Goal: Task Accomplishment & Management: Manage account settings

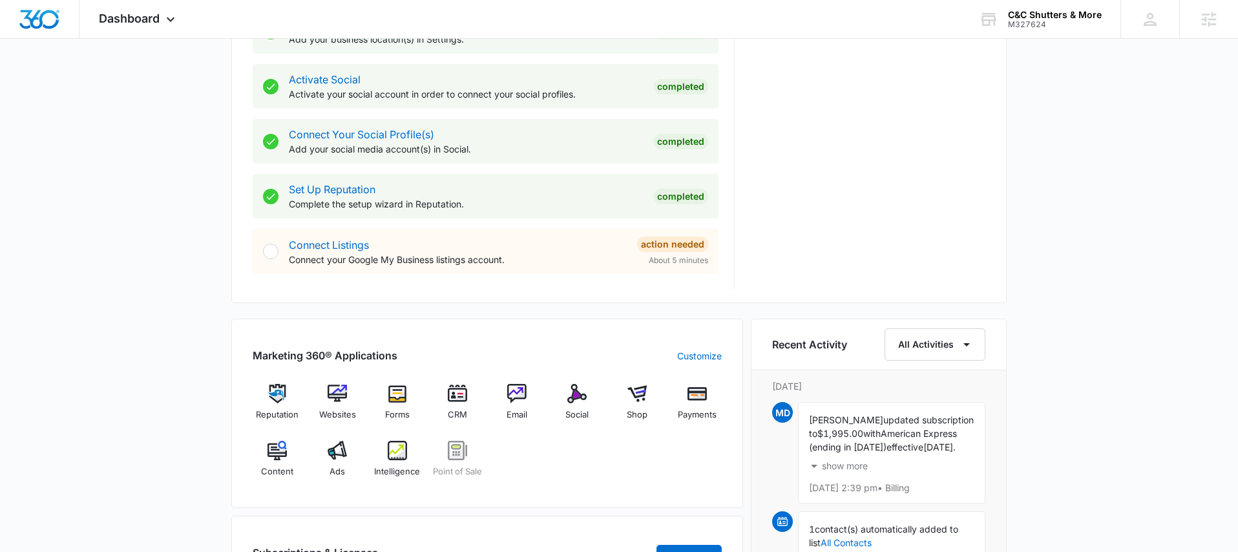
scroll to position [537, 0]
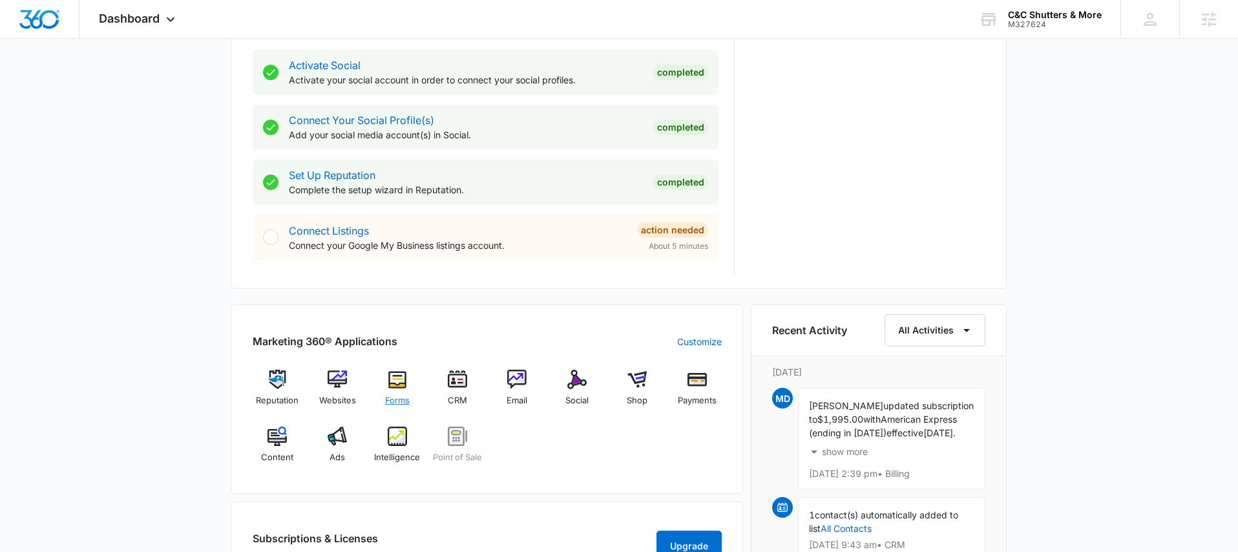
click at [410, 390] on div "Forms" at bounding box center [398, 393] width 50 height 47
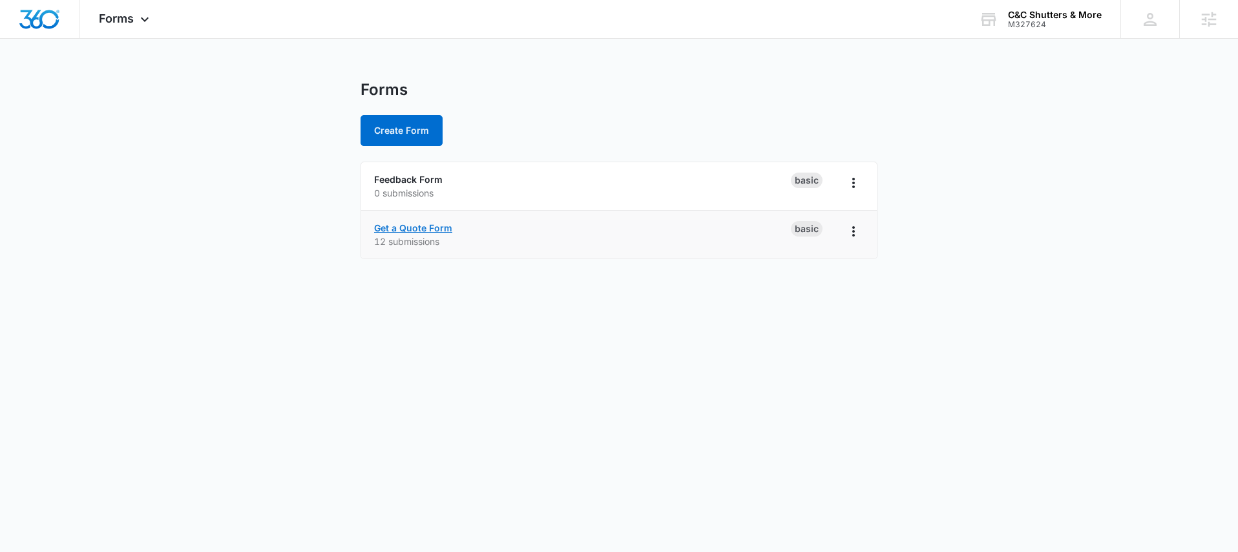
click at [437, 227] on link "Get a Quote Form" at bounding box center [413, 227] width 78 height 11
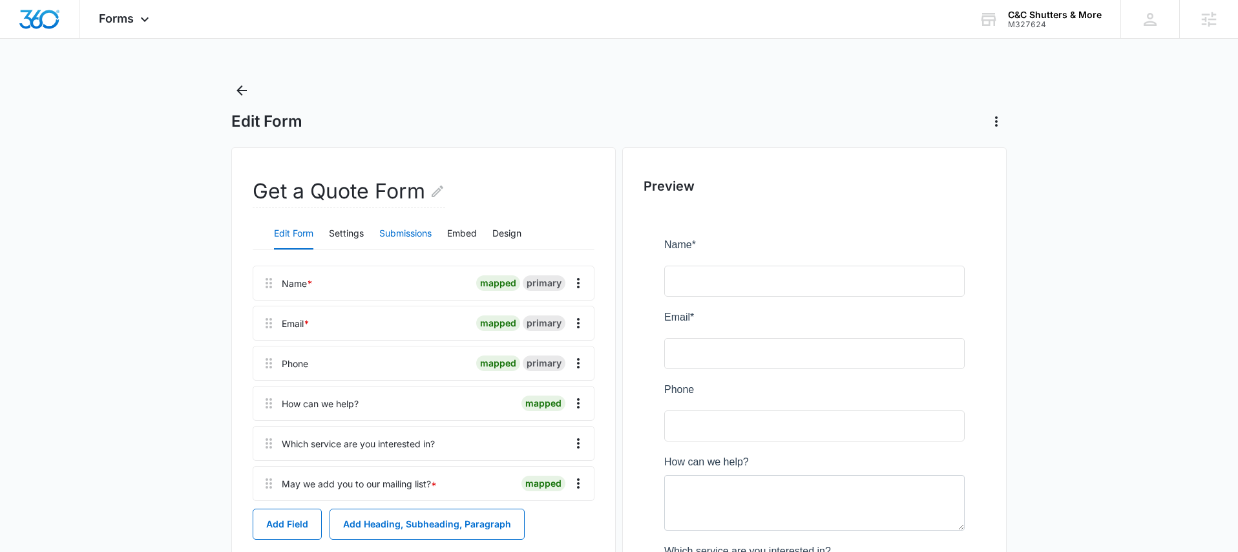
click at [389, 234] on button "Submissions" at bounding box center [405, 233] width 52 height 31
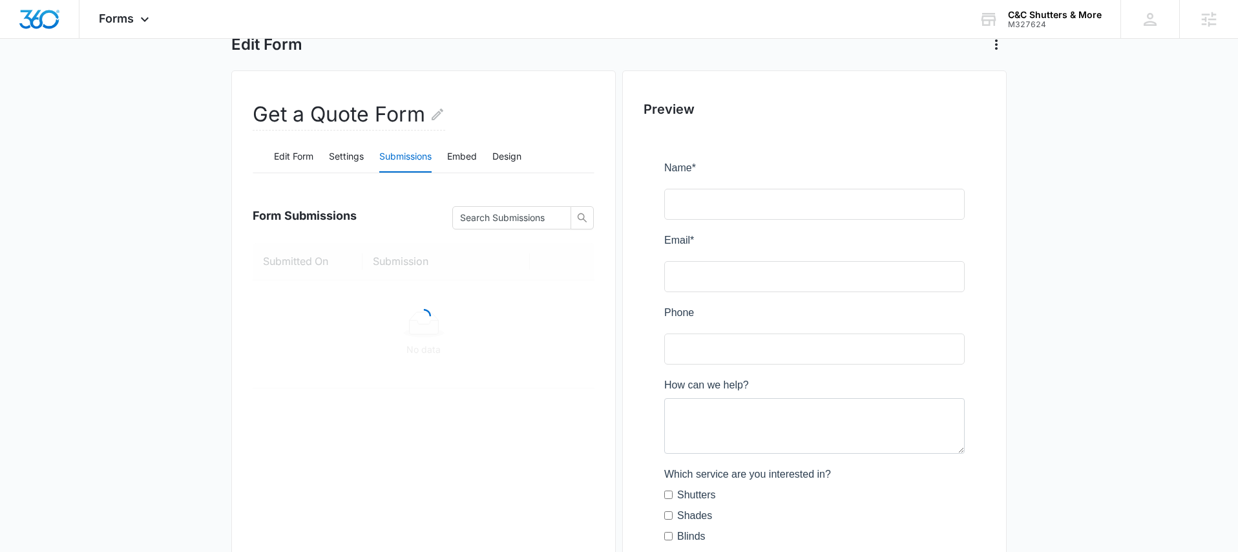
scroll to position [83, 0]
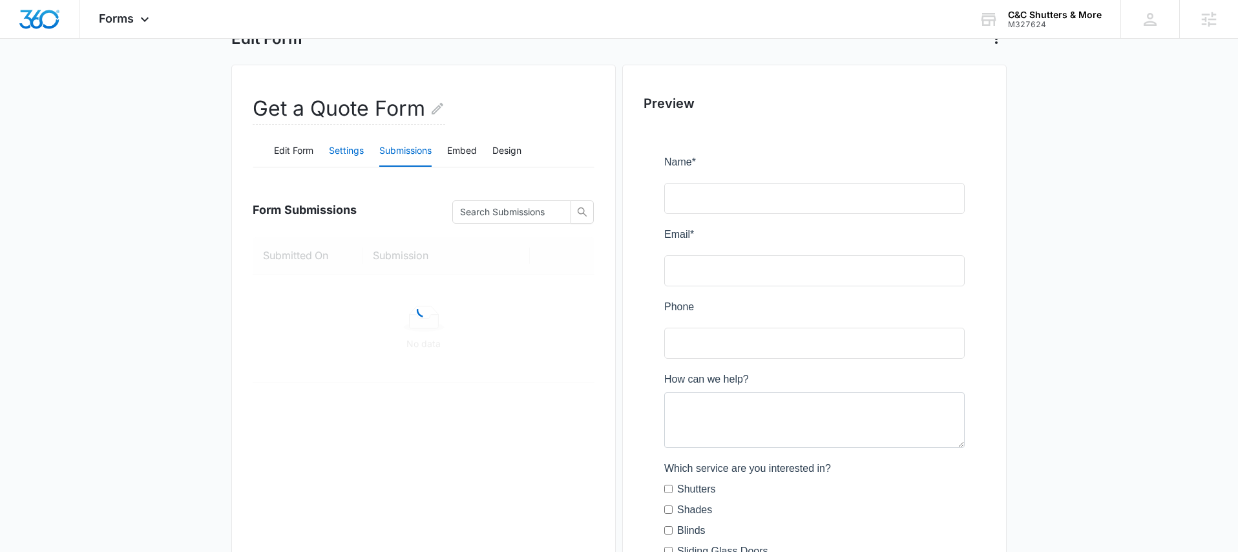
click at [357, 156] on button "Settings" at bounding box center [346, 151] width 35 height 31
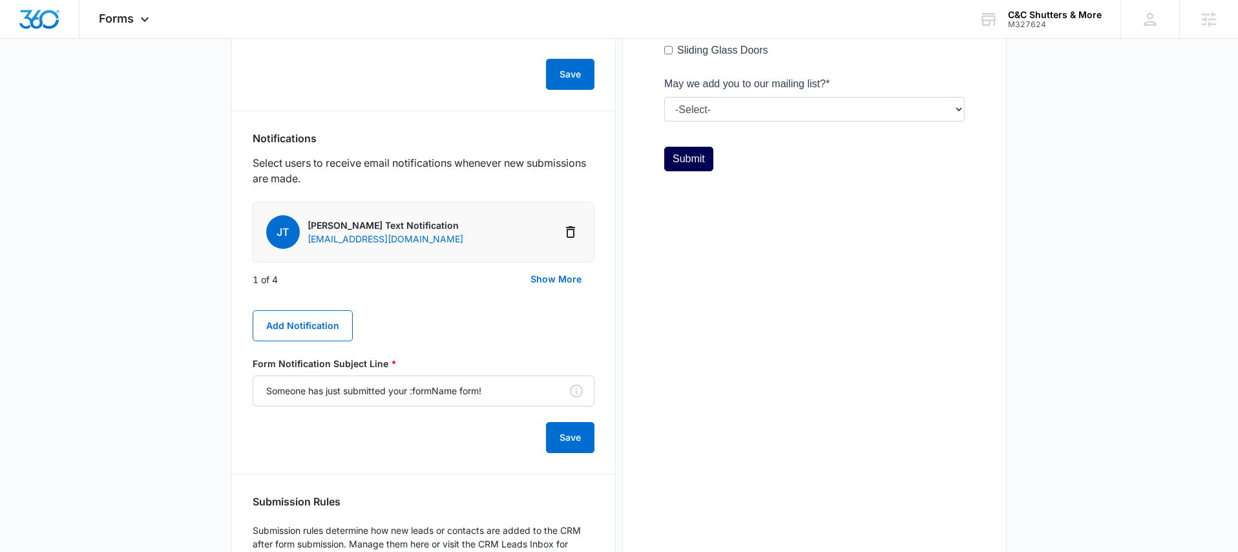
scroll to position [629, 0]
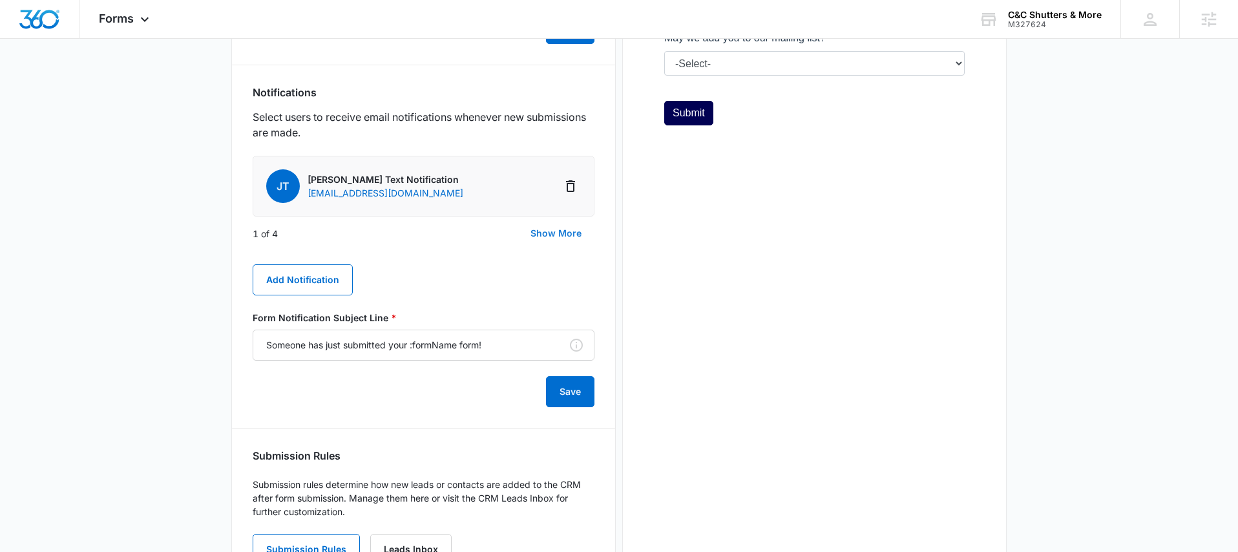
click at [563, 228] on button "Show More" at bounding box center [555, 233] width 77 height 31
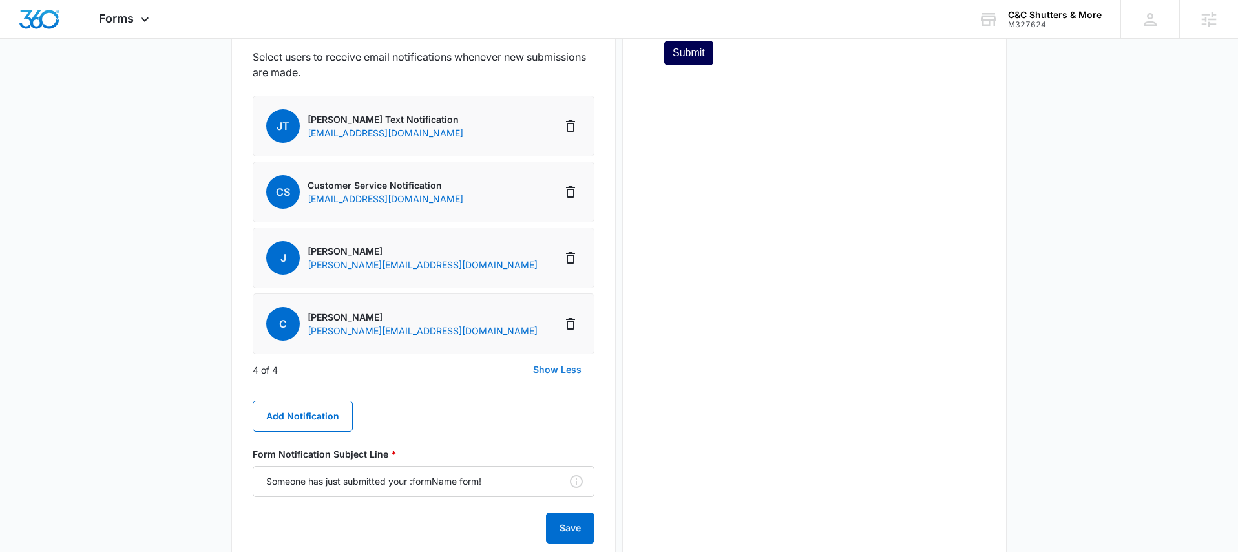
scroll to position [690, 0]
click at [331, 419] on button "Add Notification" at bounding box center [303, 415] width 100 height 31
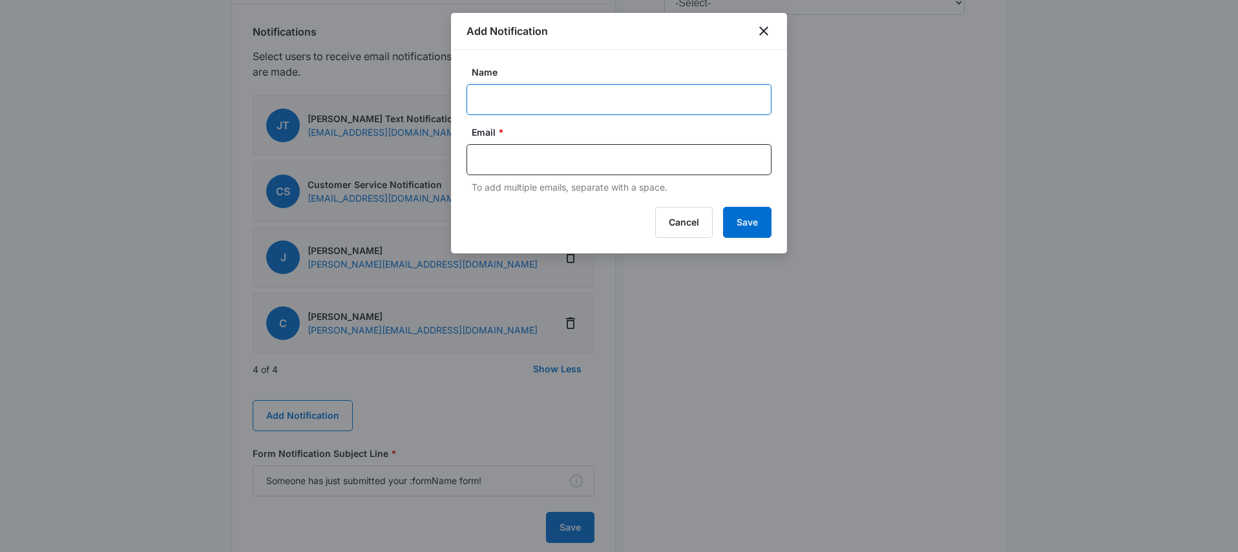
click at [552, 107] on input "Name" at bounding box center [618, 99] width 305 height 31
type input "f"
type input "[PERSON_NAME]"
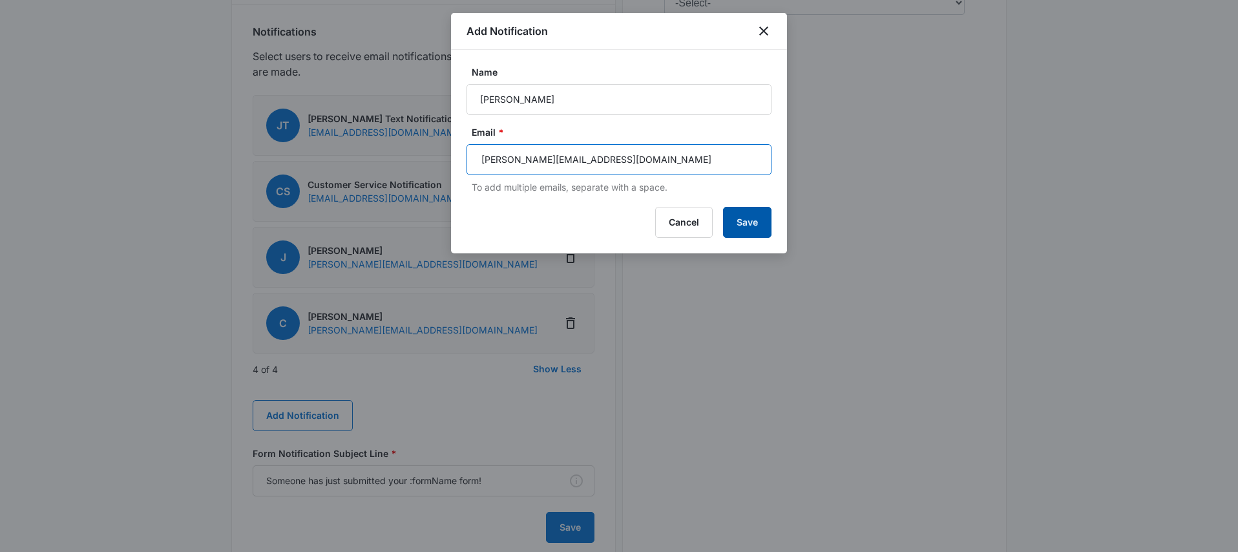
type input "[PERSON_NAME][EMAIL_ADDRESS][DOMAIN_NAME]"
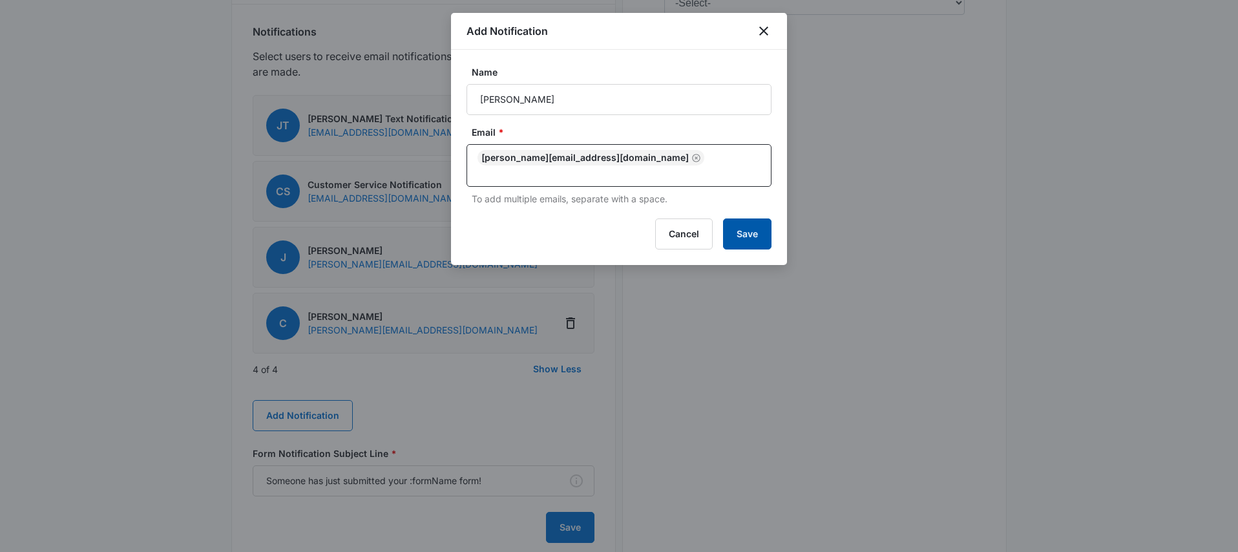
click at [742, 218] on button "Save" at bounding box center [747, 233] width 48 height 31
